Goal: Find specific fact: Find contact information

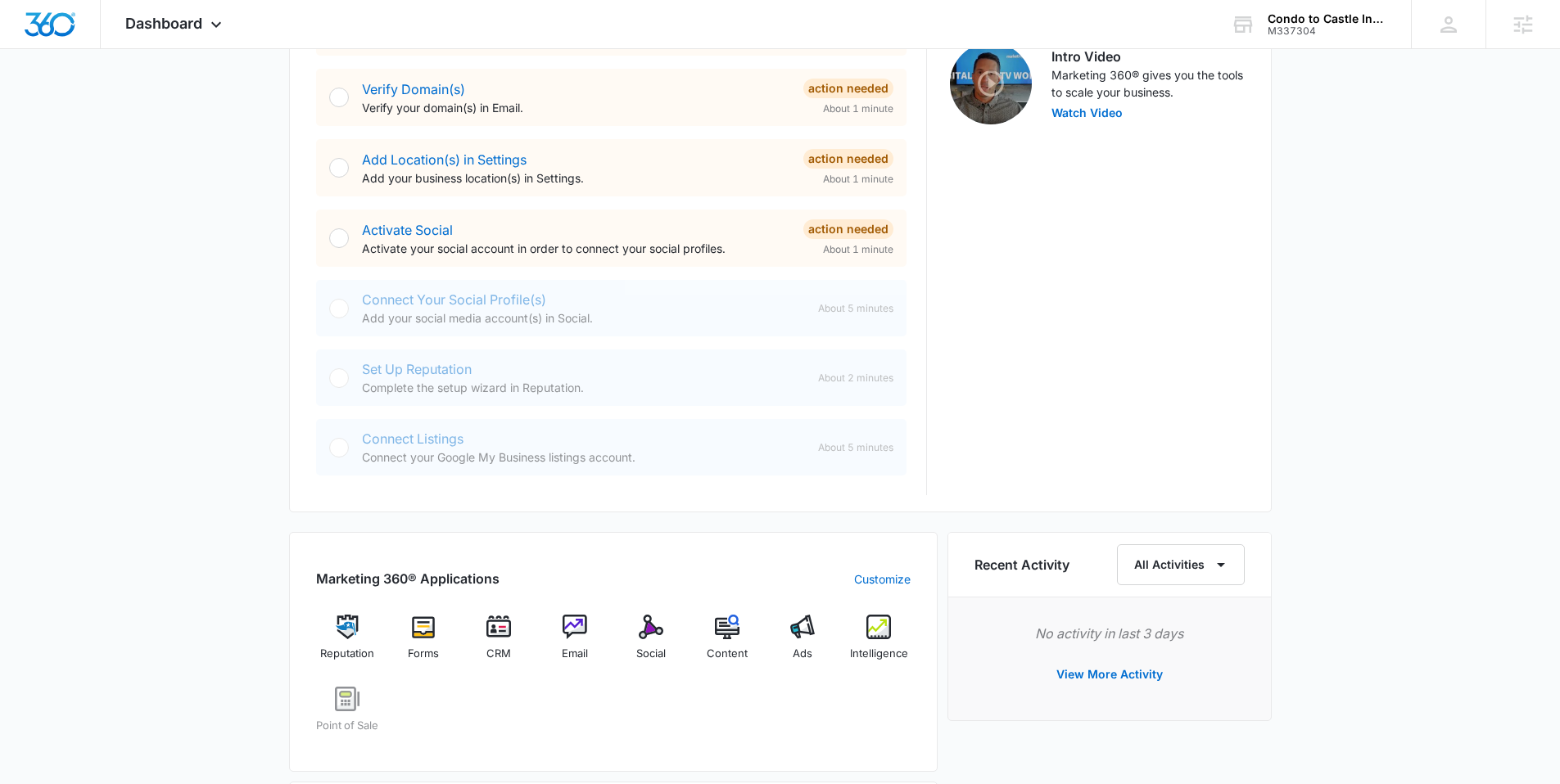
scroll to position [805, 0]
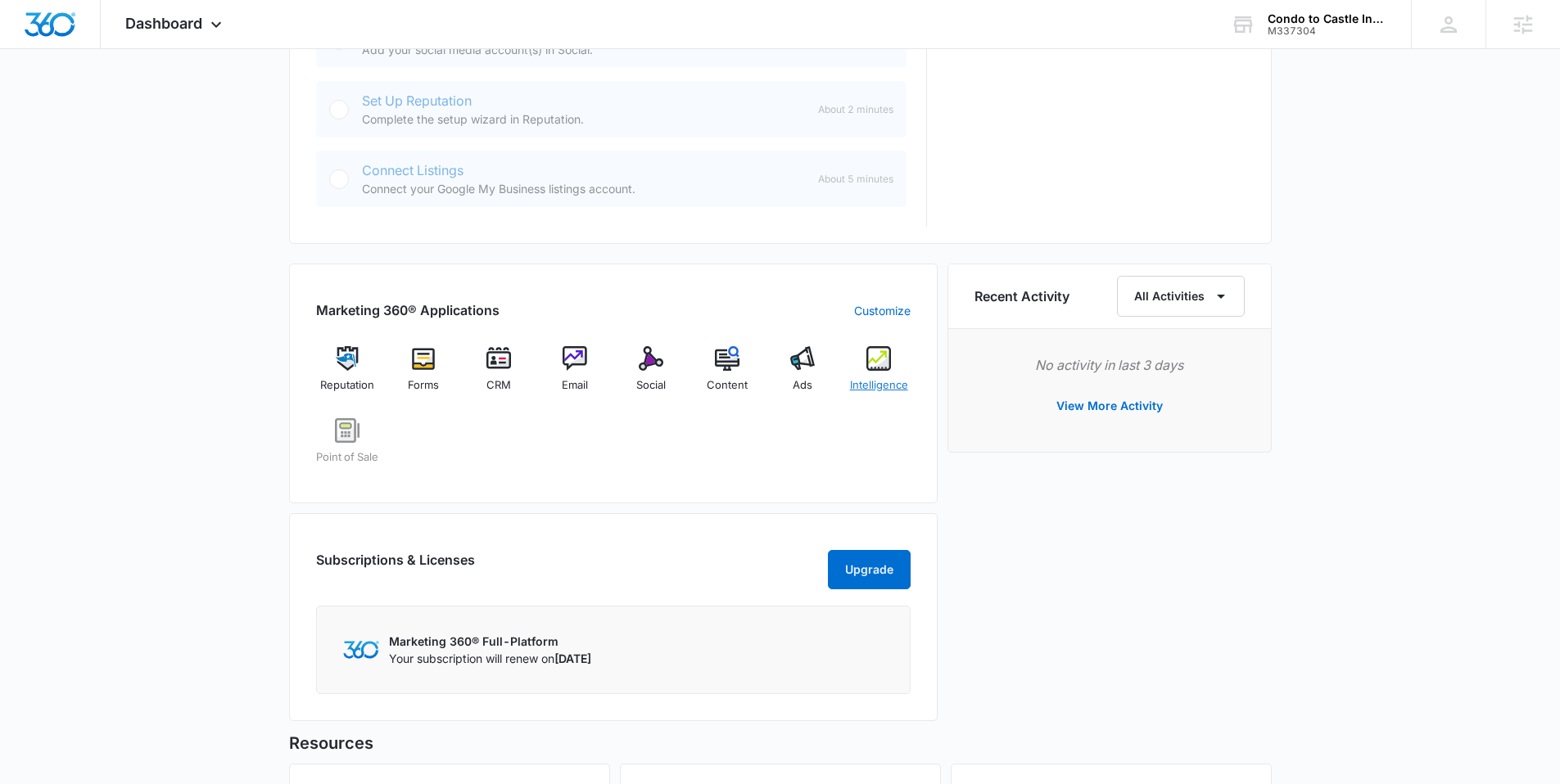
click at [878, 386] on span "Intelligence" at bounding box center [879, 385] width 58 height 16
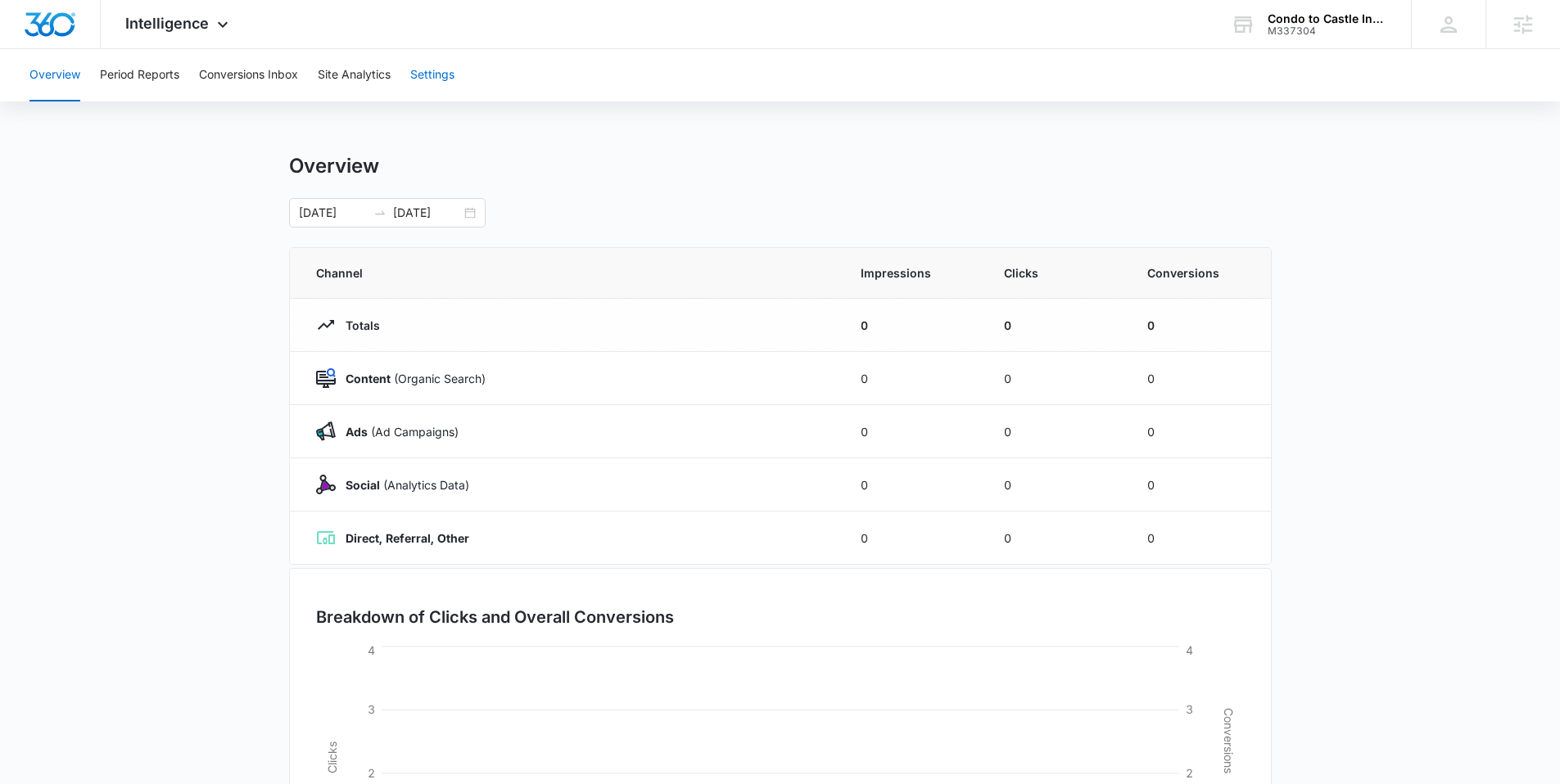
click at [455, 74] on button "Settings" at bounding box center [432, 75] width 44 height 52
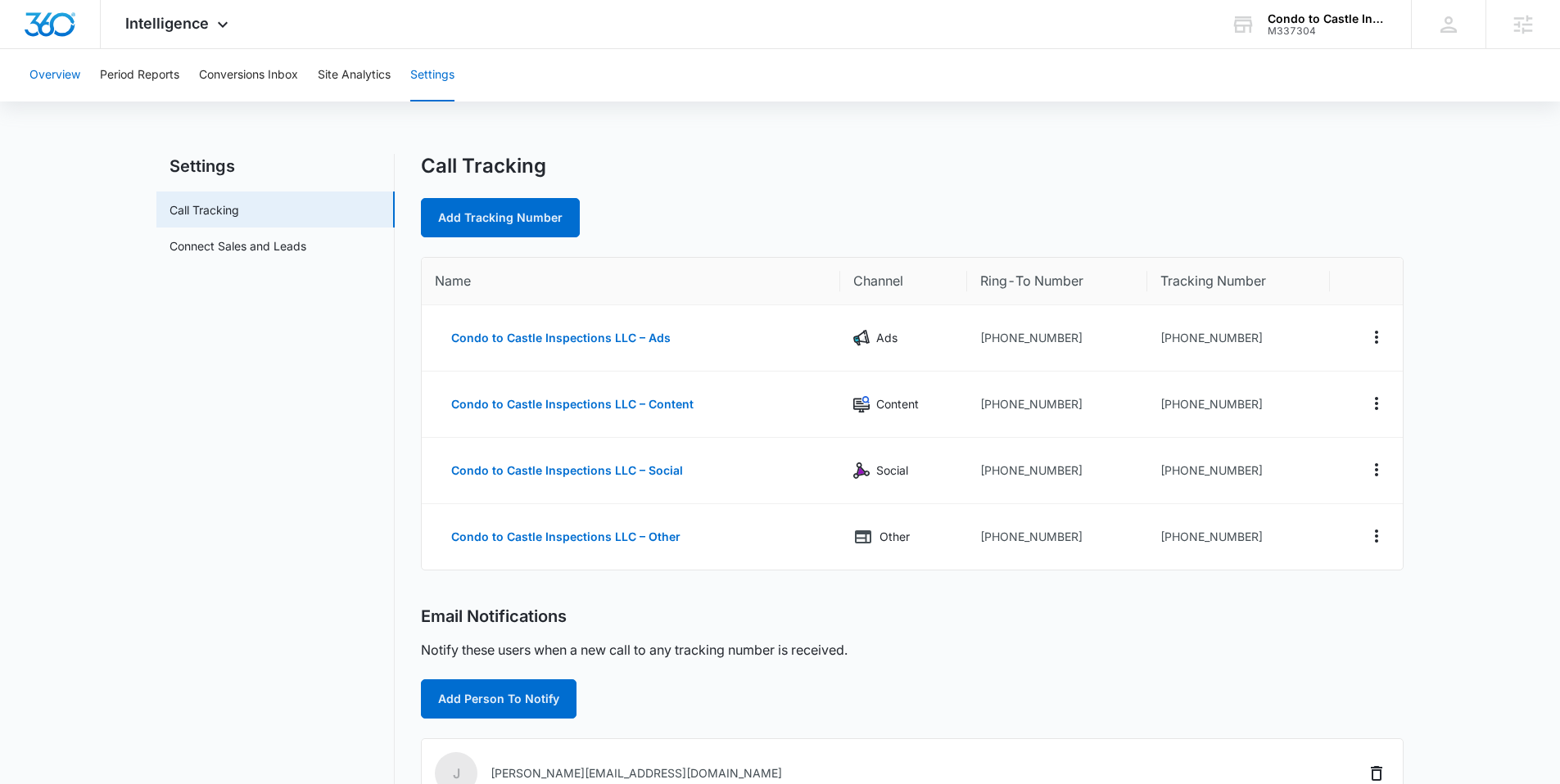
click at [49, 77] on button "Overview" at bounding box center [54, 75] width 50 height 52
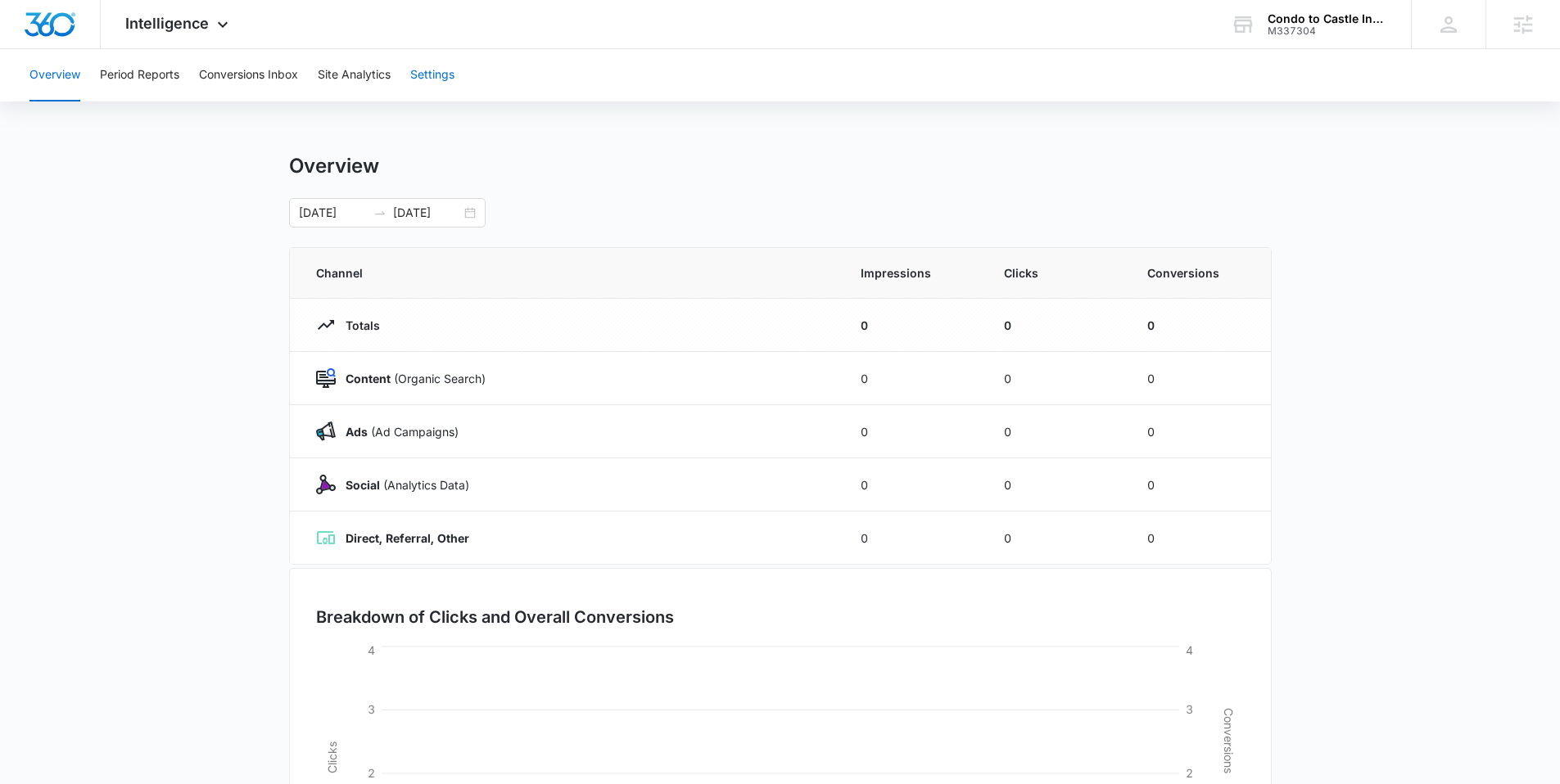
click at [428, 72] on button "Settings" at bounding box center [432, 75] width 44 height 52
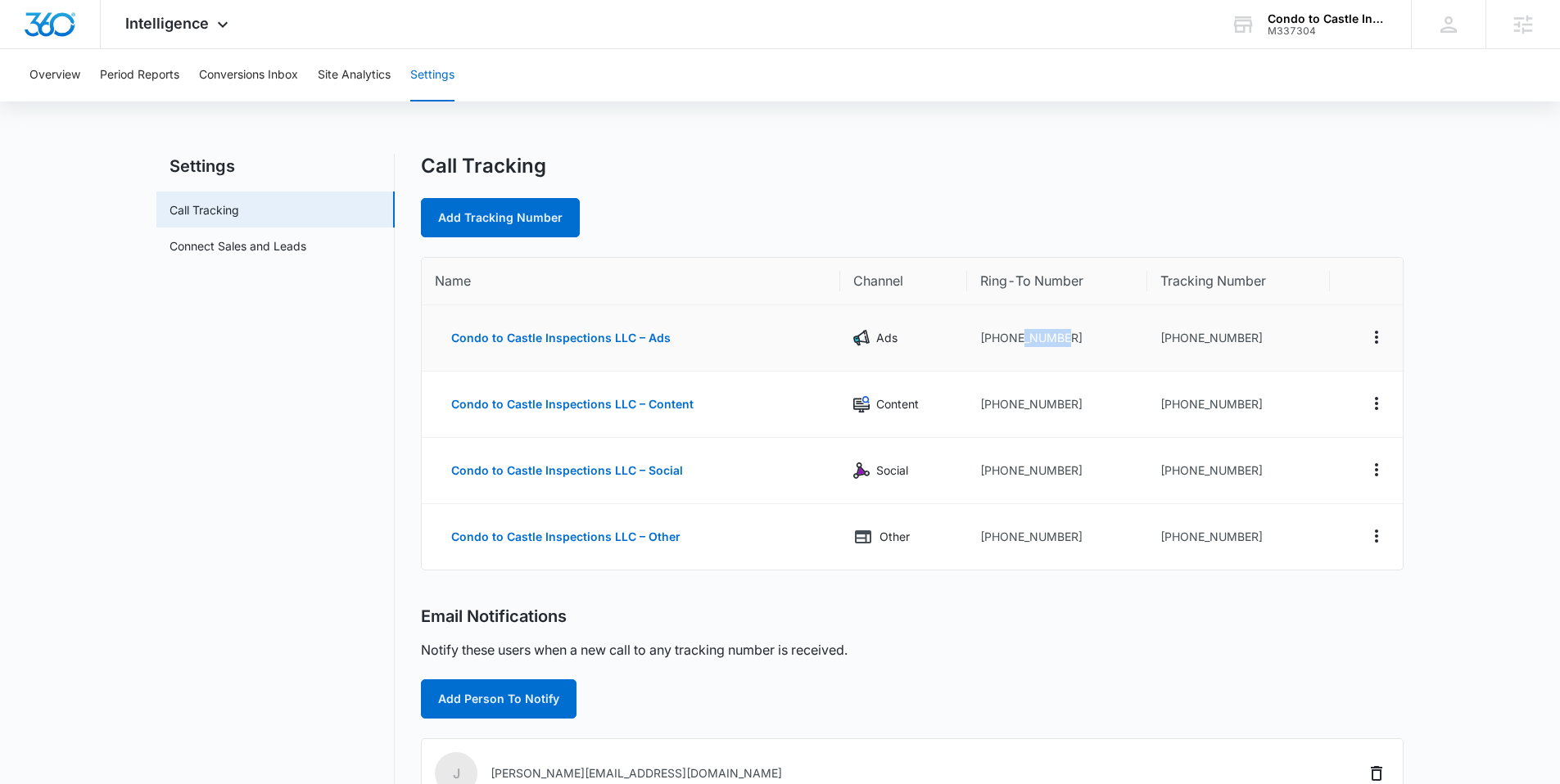
drag, startPoint x: 1074, startPoint y: 341, endPoint x: 1116, endPoint y: 328, distance: 44.0
click at [1022, 339] on td "[PHONE_NUMBER]" at bounding box center [1056, 338] width 179 height 67
drag, startPoint x: 1262, startPoint y: 337, endPoint x: 1183, endPoint y: 338, distance: 79.0
click at [1172, 340] on td "[PHONE_NUMBER]" at bounding box center [1238, 338] width 183 height 67
copy td "9492452110"
